Goal: Task Accomplishment & Management: Manage account settings

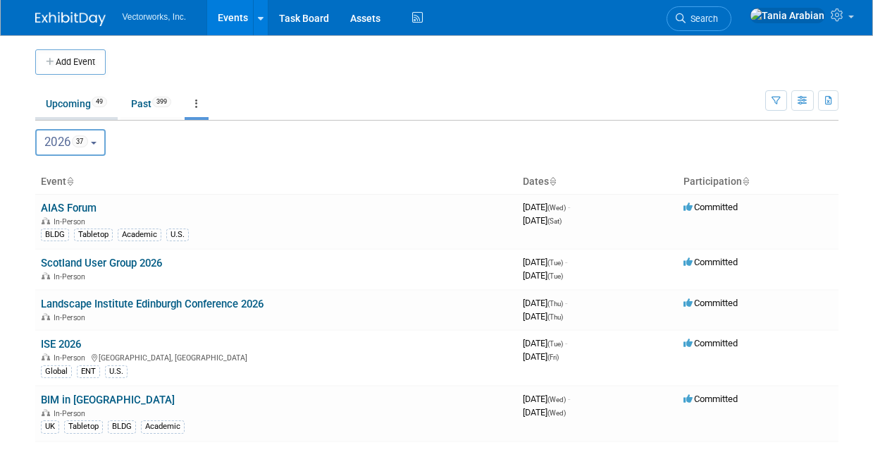
click at [72, 103] on link "Upcoming 49" at bounding box center [76, 103] width 82 height 27
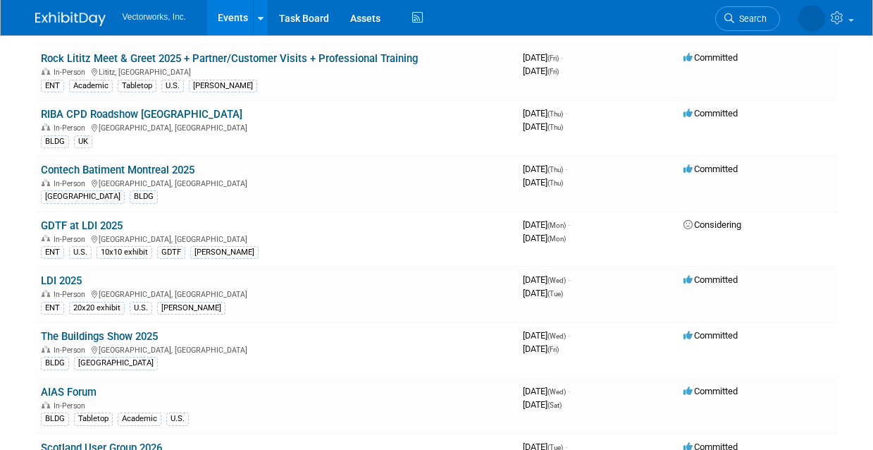
scroll to position [415, 0]
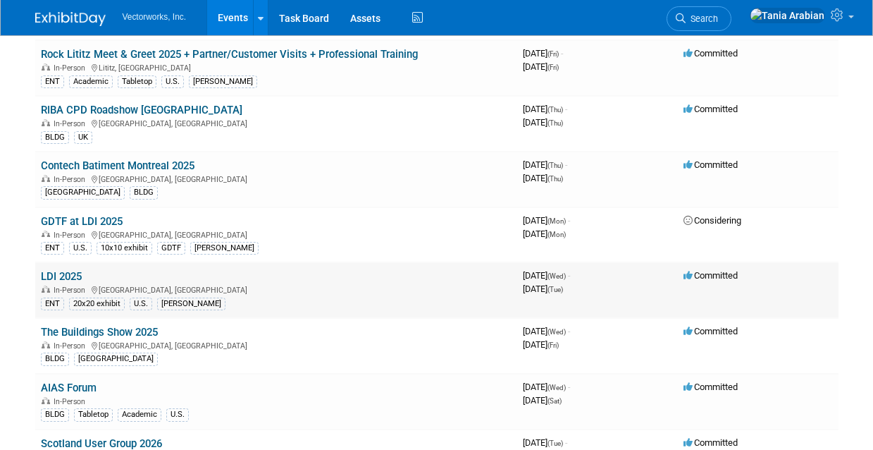
click at [65, 273] on link "LDI 2025" at bounding box center [61, 276] width 41 height 13
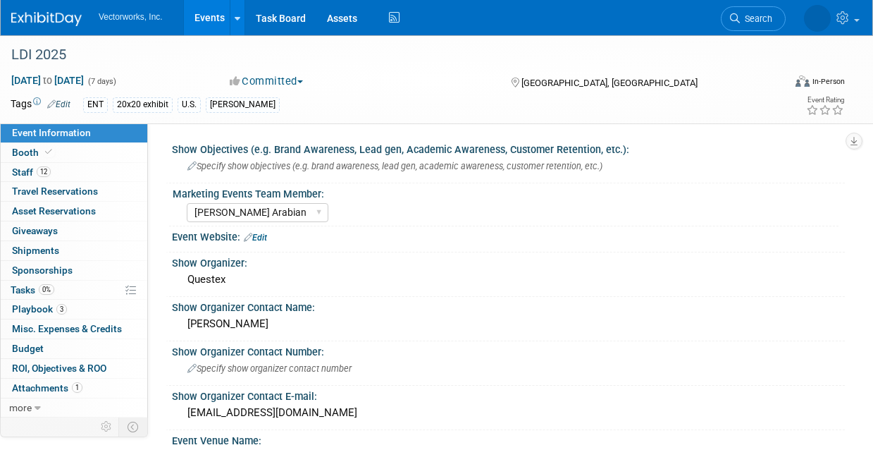
select select "[PERSON_NAME] Arabian"
click at [31, 173] on span "Staff 12" at bounding box center [31, 171] width 39 height 11
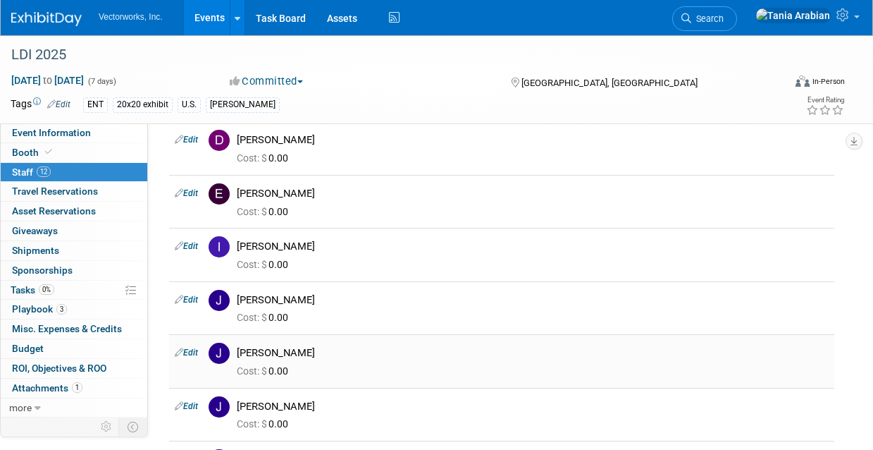
scroll to position [11, 0]
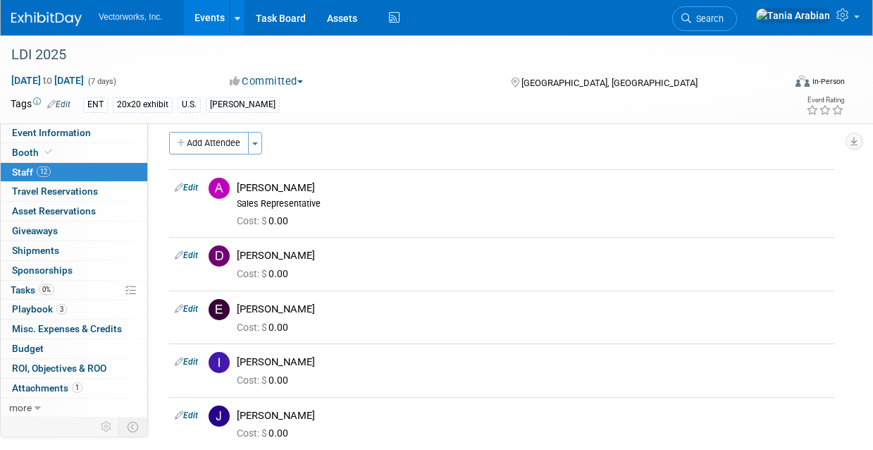
click at [203, 23] on link "Events" at bounding box center [209, 17] width 51 height 35
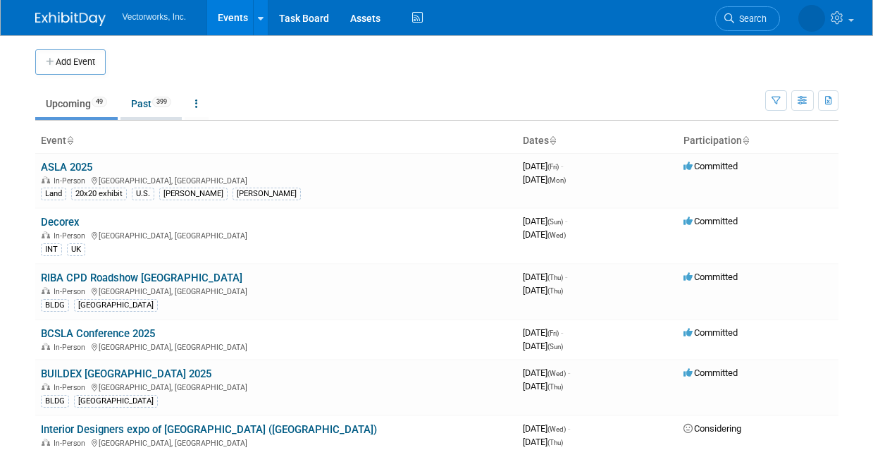
click at [143, 106] on link "Past 399" at bounding box center [150, 103] width 61 height 27
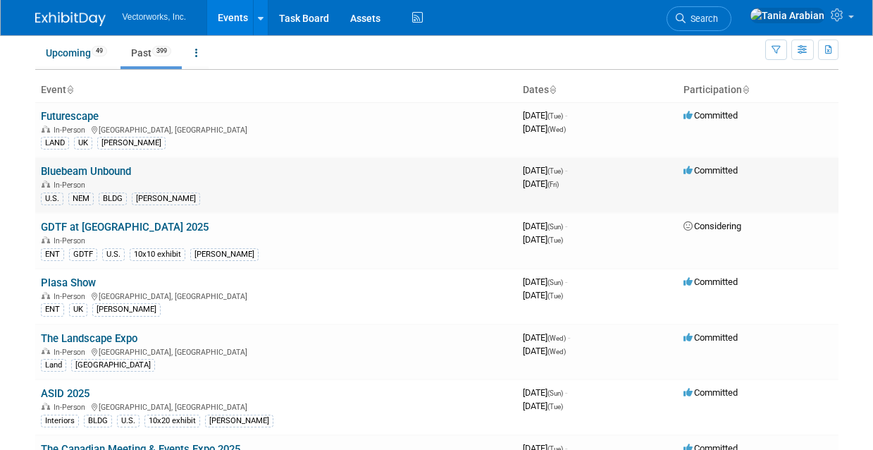
scroll to position [58, 0]
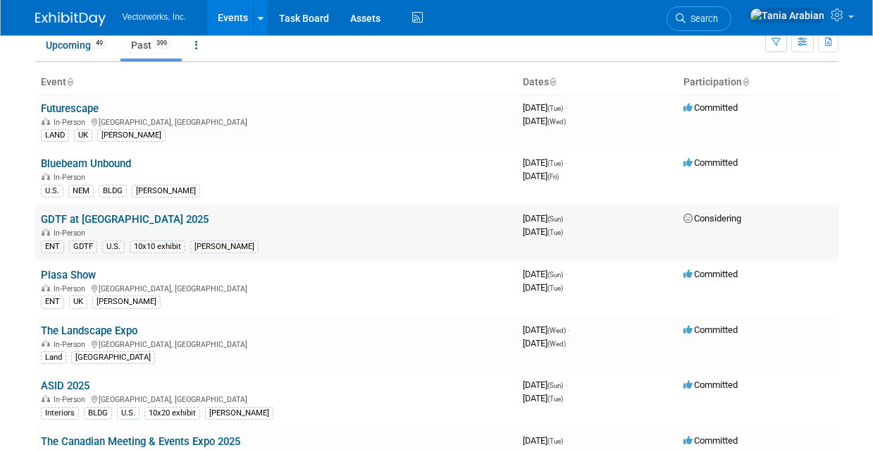
click at [95, 218] on link "GDTF at [GEOGRAPHIC_DATA] 2025" at bounding box center [125, 219] width 168 height 13
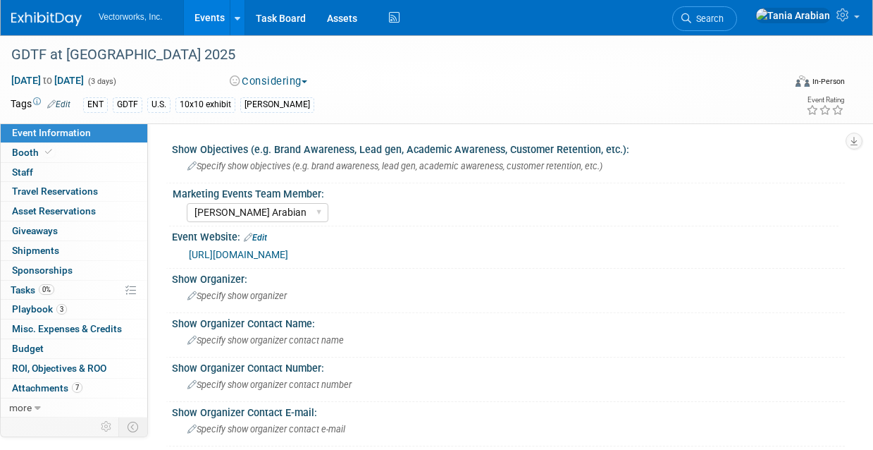
select select "Tania Arabian"
click at [27, 345] on span "Budget" at bounding box center [28, 347] width 32 height 11
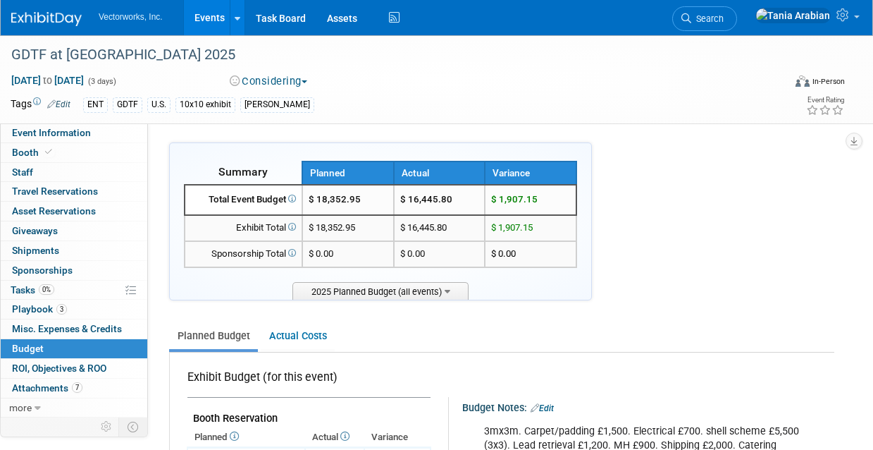
click at [211, 17] on link "Events" at bounding box center [209, 17] width 51 height 35
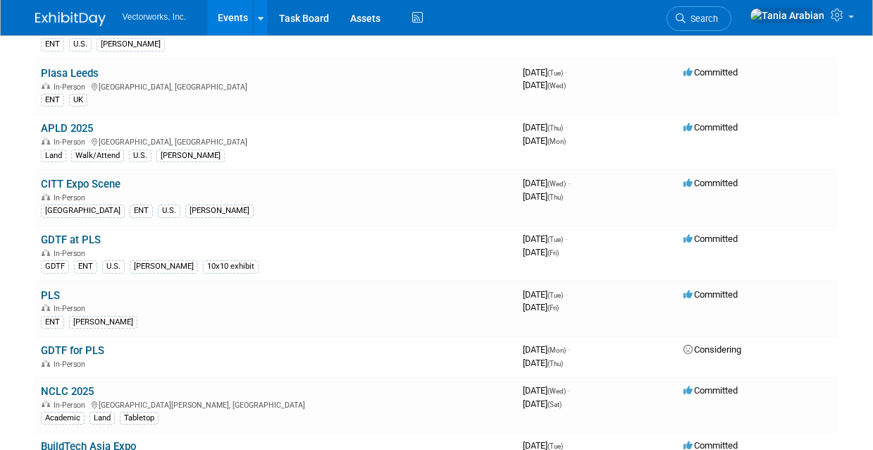
scroll to position [1090, 0]
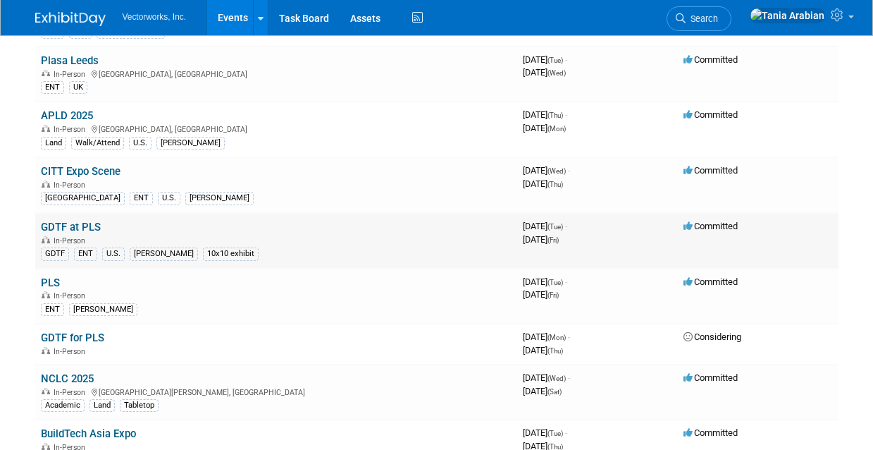
click at [209, 234] on div "In-Person" at bounding box center [276, 239] width 471 height 11
click at [75, 223] on link "GDTF at PLS" at bounding box center [71, 227] width 60 height 13
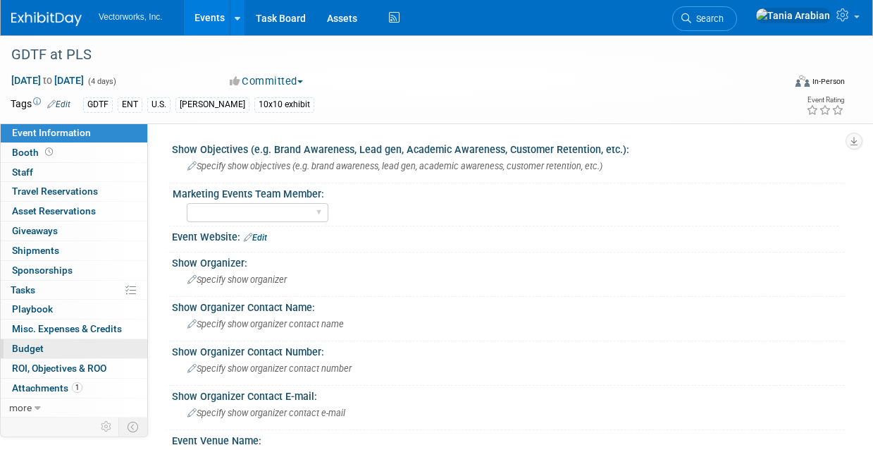
click at [46, 345] on link "Budget" at bounding box center [74, 348] width 147 height 19
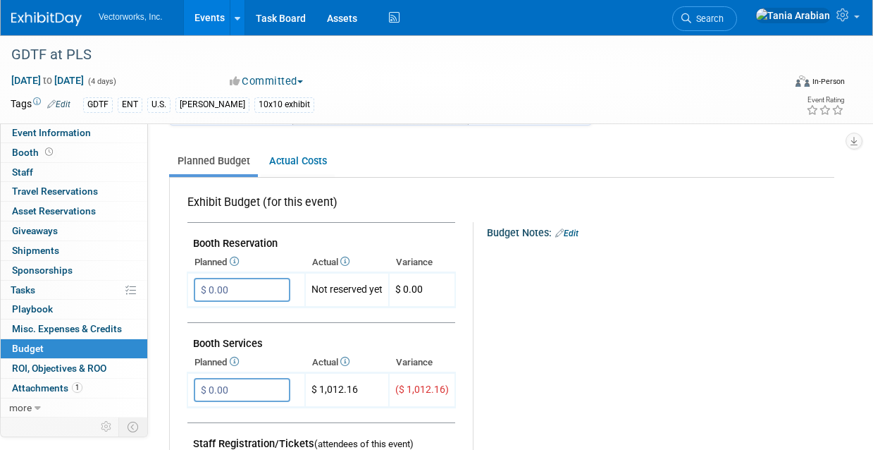
scroll to position [188, 0]
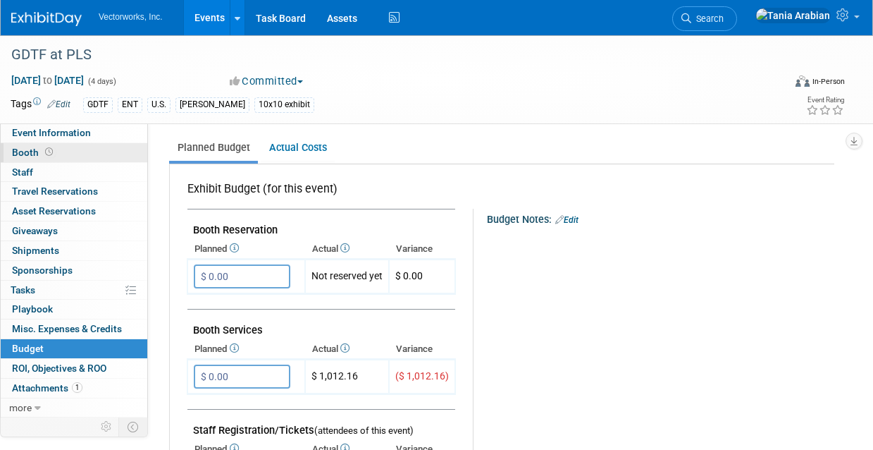
click at [56, 158] on link "Booth" at bounding box center [74, 152] width 147 height 19
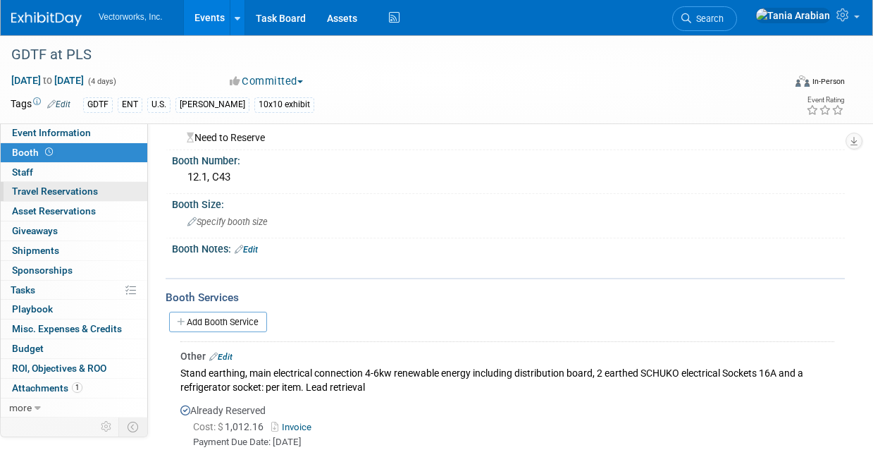
scroll to position [37, 0]
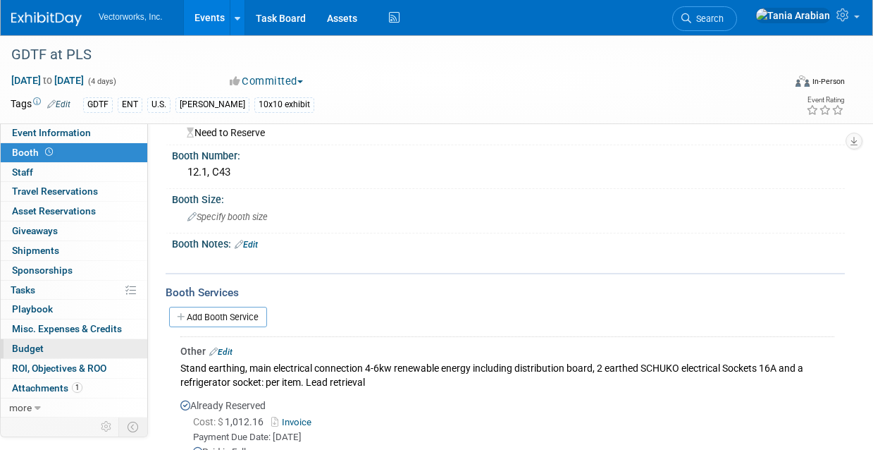
click at [25, 355] on link "Budget" at bounding box center [74, 348] width 147 height 19
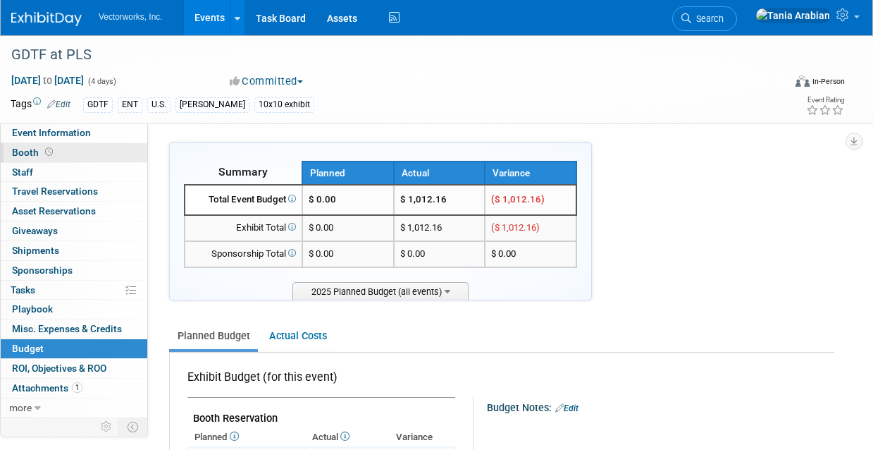
click at [28, 149] on span "Booth" at bounding box center [34, 152] width 44 height 11
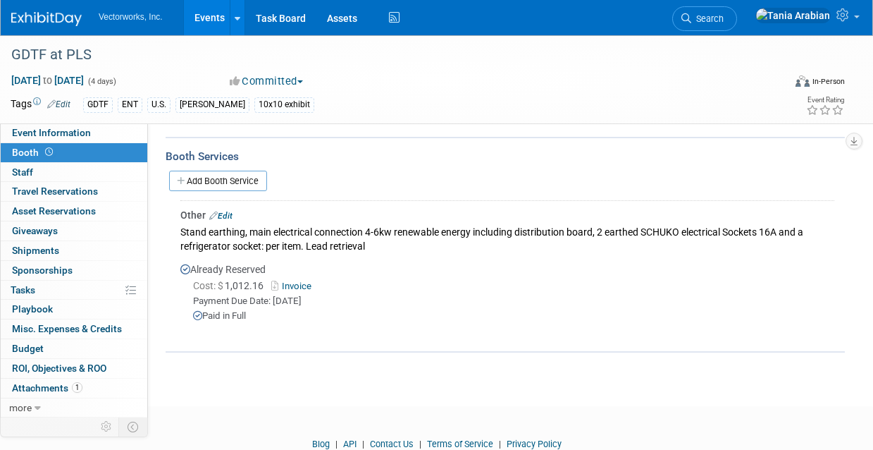
scroll to position [227, 0]
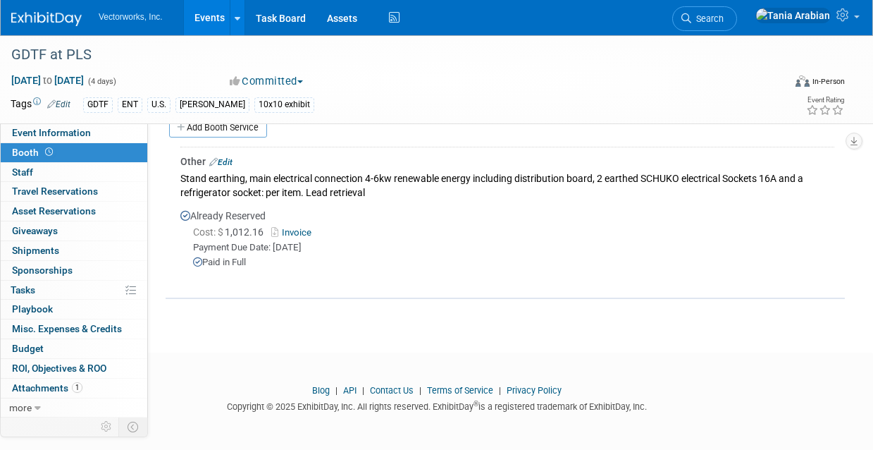
click at [292, 230] on link "Invoice" at bounding box center [294, 232] width 46 height 11
